Goal: Entertainment & Leisure: Consume media (video, audio)

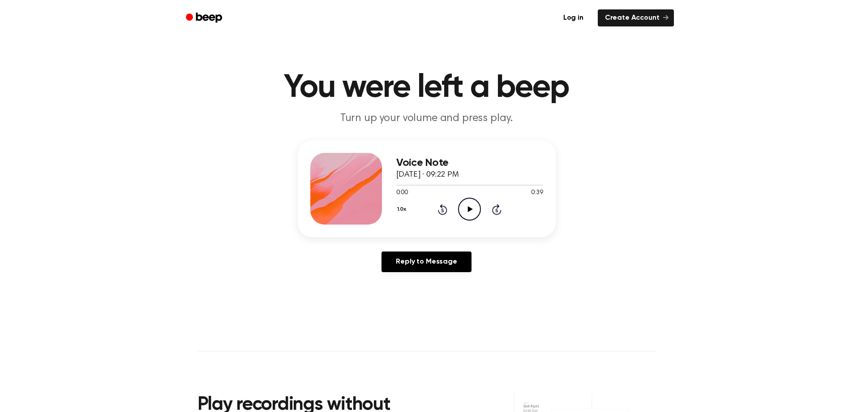
click at [467, 213] on icon "Play Audio" at bounding box center [469, 209] width 23 height 23
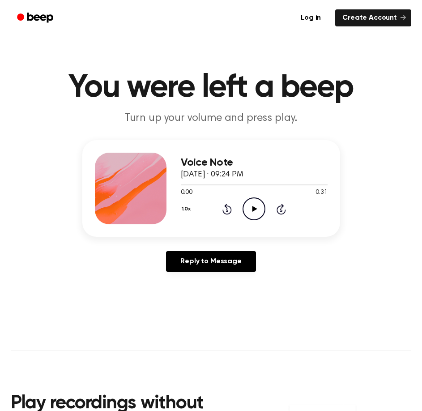
click at [247, 208] on icon "Play Audio" at bounding box center [254, 209] width 23 height 23
click at [254, 203] on icon "Play Audio" at bounding box center [254, 209] width 23 height 23
click at [257, 208] on icon "Play Audio" at bounding box center [254, 209] width 23 height 23
